Goal: Use online tool/utility: Utilize a website feature to perform a specific function

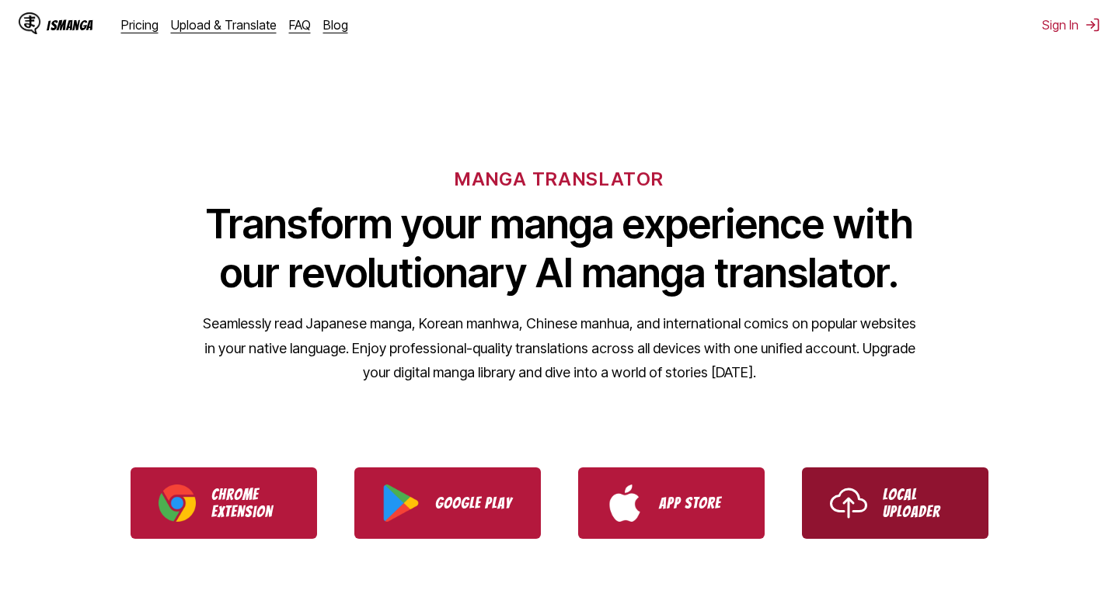
click at [844, 482] on link "Local Uploader" at bounding box center [895, 503] width 186 height 71
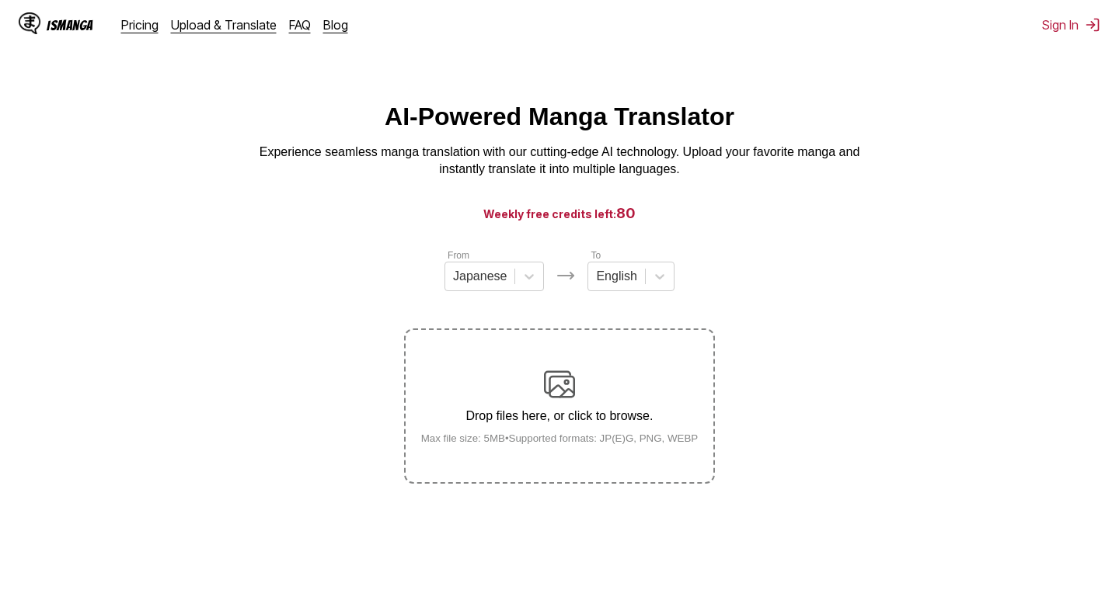
click at [549, 383] on img at bounding box center [559, 384] width 31 height 31
click at [0, 0] on input "Drop files here, or click to browse. Max file size: 5MB • Supported formats: JP…" at bounding box center [0, 0] width 0 height 0
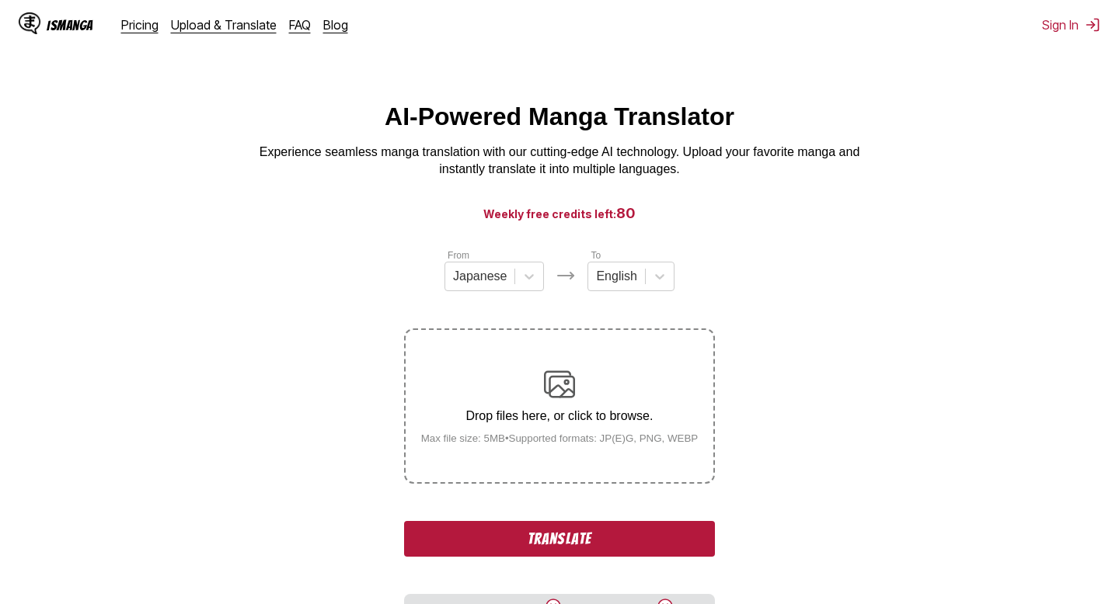
click at [632, 557] on button "Translate" at bounding box center [559, 539] width 311 height 36
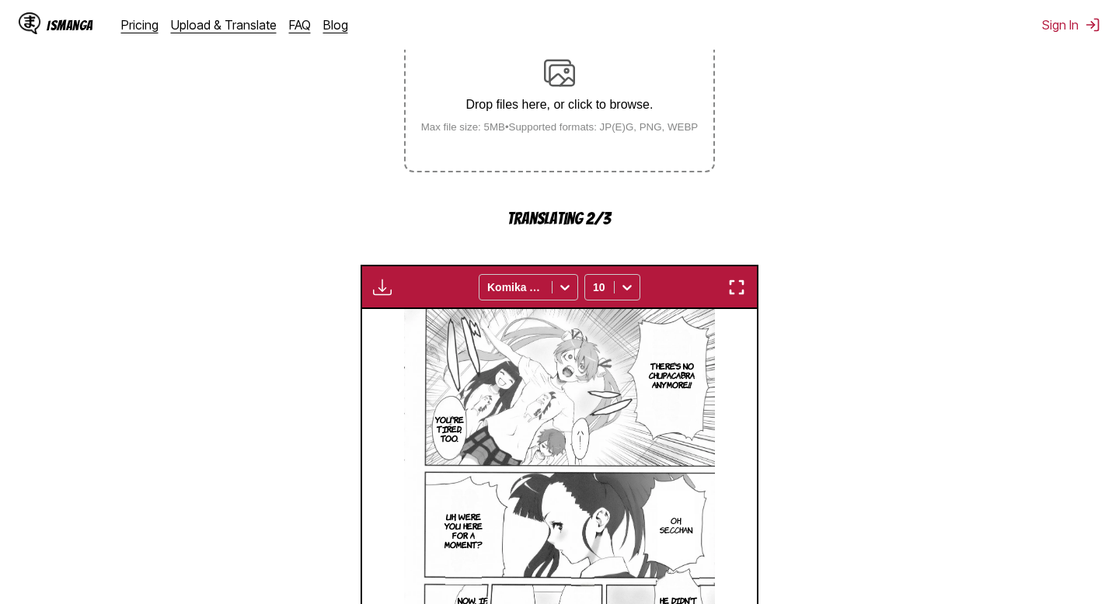
click at [739, 297] on img "button" at bounding box center [736, 287] width 19 height 19
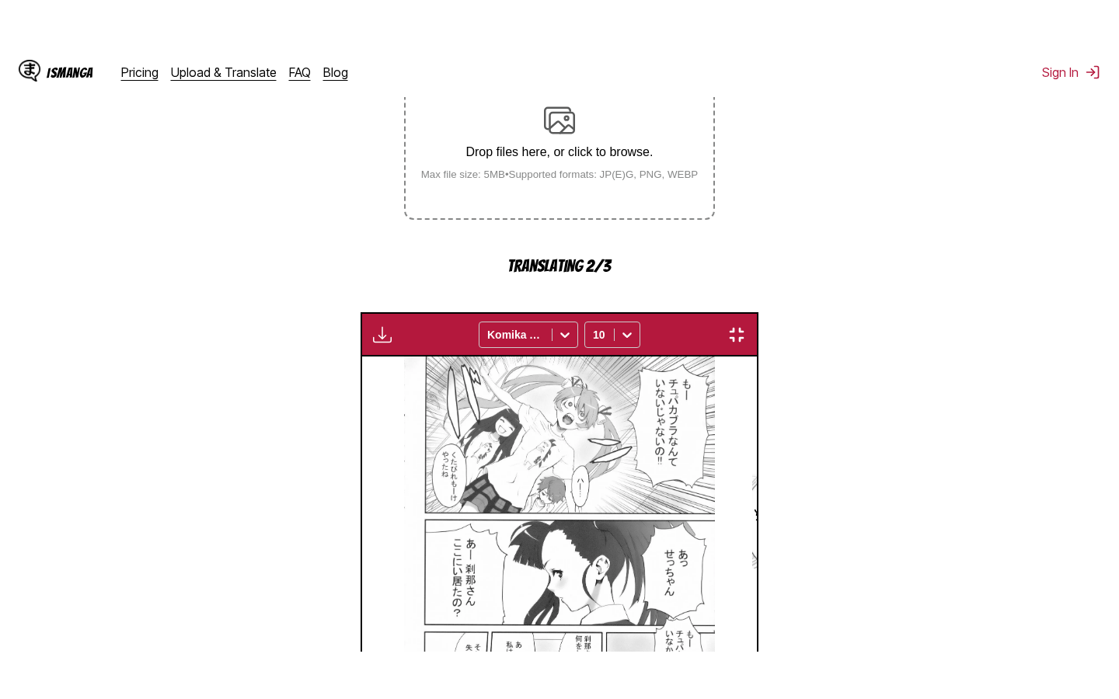
scroll to position [177, 0]
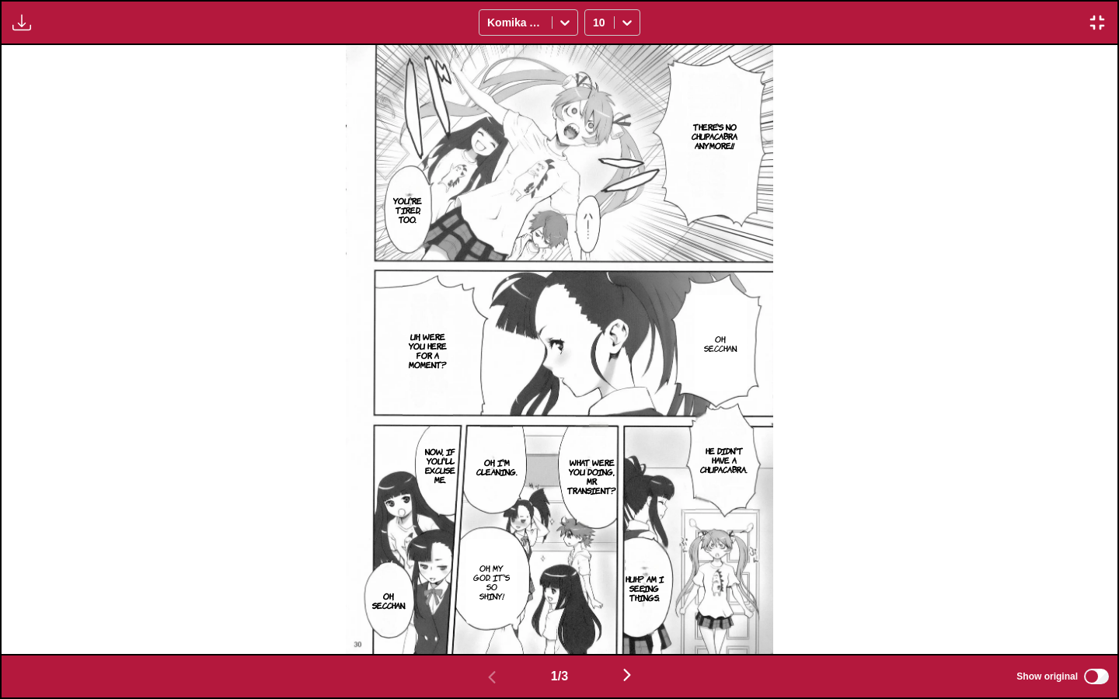
click at [621, 604] on img "button" at bounding box center [627, 675] width 19 height 19
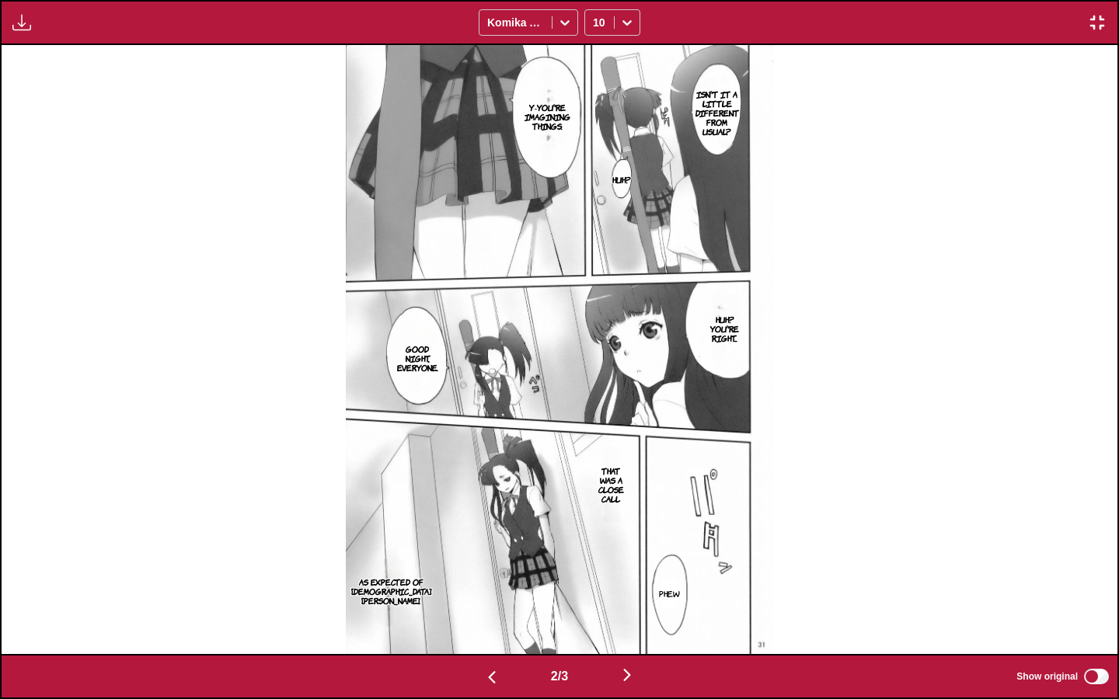
click at [626, 604] on img "button" at bounding box center [627, 675] width 19 height 19
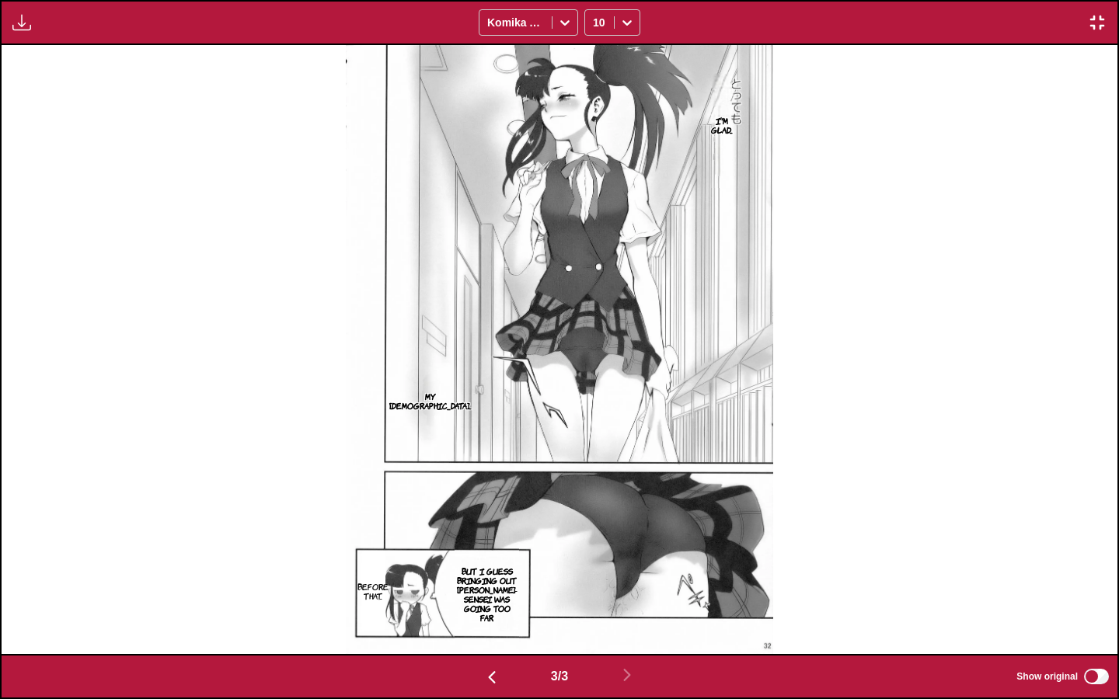
click at [1110, 12] on button "button" at bounding box center [1097, 22] width 28 height 20
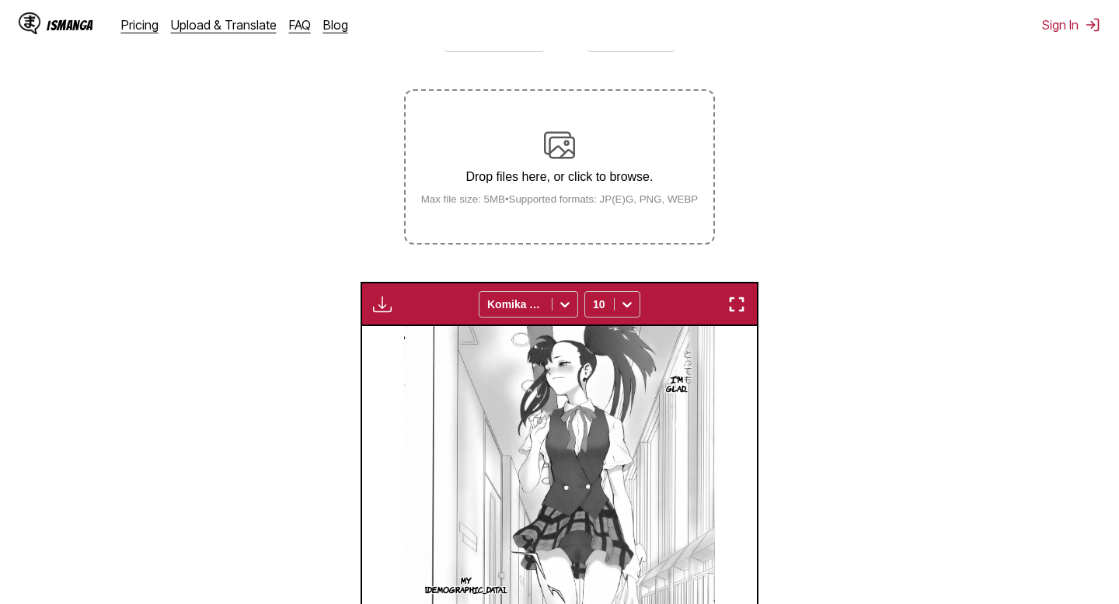
scroll to position [183, 0]
